Goal: Information Seeking & Learning: Learn about a topic

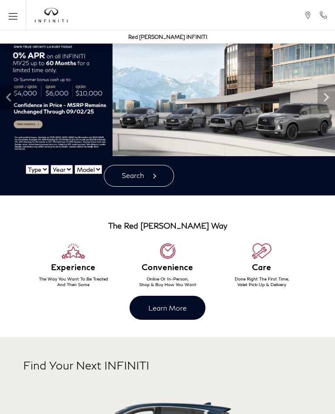
click at [14, 14] on icon "Open the main navigation menu" at bounding box center [13, 16] width 9 height 11
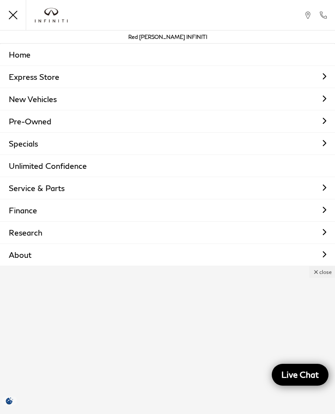
click at [137, 120] on link "Pre-Owned" at bounding box center [167, 121] width 335 height 22
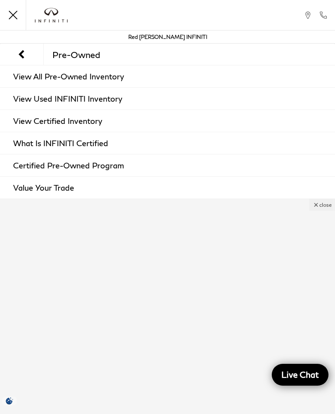
scroll to position [109, 0]
click at [82, 75] on link "View All Pre-Owned Inventory" at bounding box center [167, 77] width 335 height 22
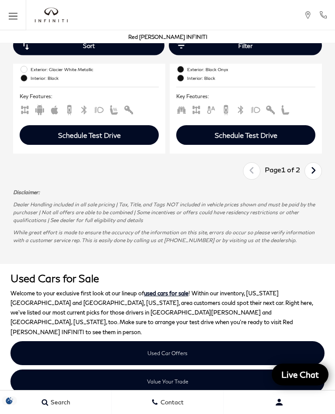
scroll to position [3286, 0]
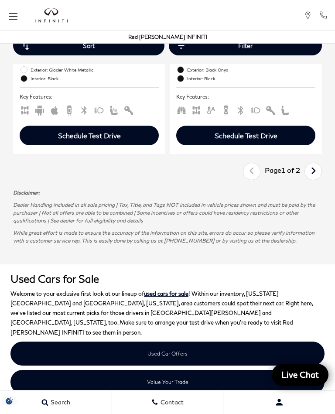
click at [312, 178] on icon "next page" at bounding box center [314, 171] width 6 height 14
